Goal: Navigation & Orientation: Go to known website

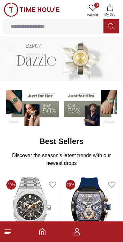
click at [7, 234] on line at bounding box center [7, 234] width 5 height 0
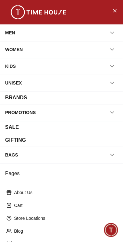
scroll to position [74, 0]
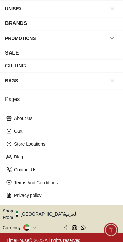
click at [37, 213] on button "Shop From [GEOGRAPHIC_DATA]" at bounding box center [38, 214] width 70 height 13
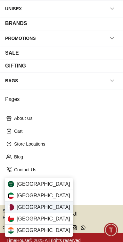
click at [12, 208] on img at bounding box center [11, 207] width 6 height 6
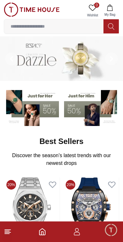
click at [8, 232] on line at bounding box center [8, 232] width 6 height 0
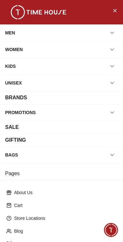
scroll to position [74, 0]
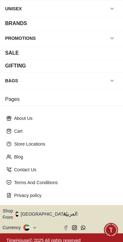
click at [36, 212] on button "Shop From [GEOGRAPHIC_DATA]" at bounding box center [38, 214] width 70 height 13
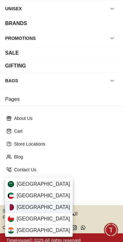
click at [15, 210] on div "[GEOGRAPHIC_DATA]" at bounding box center [39, 208] width 68 height 12
